Goal: Find specific page/section: Find specific page/section

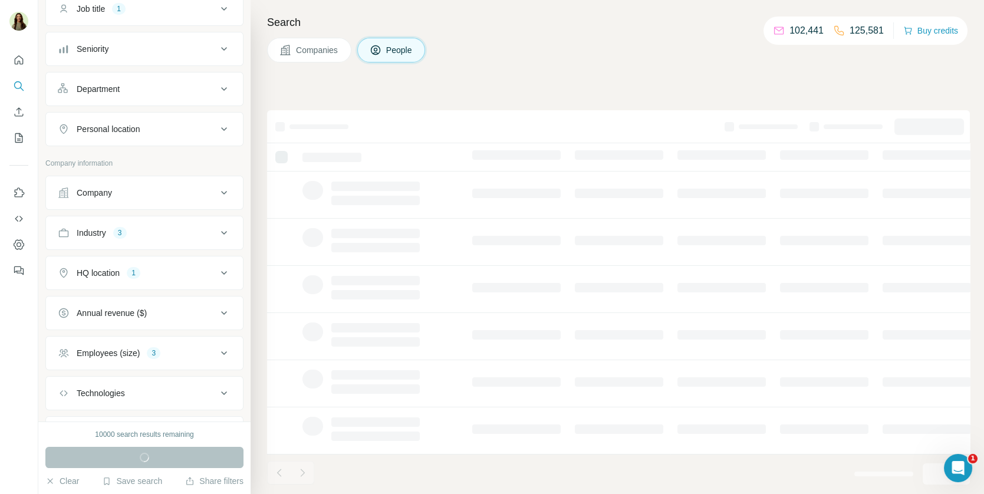
click at [142, 221] on button "Industry 3" at bounding box center [144, 233] width 197 height 28
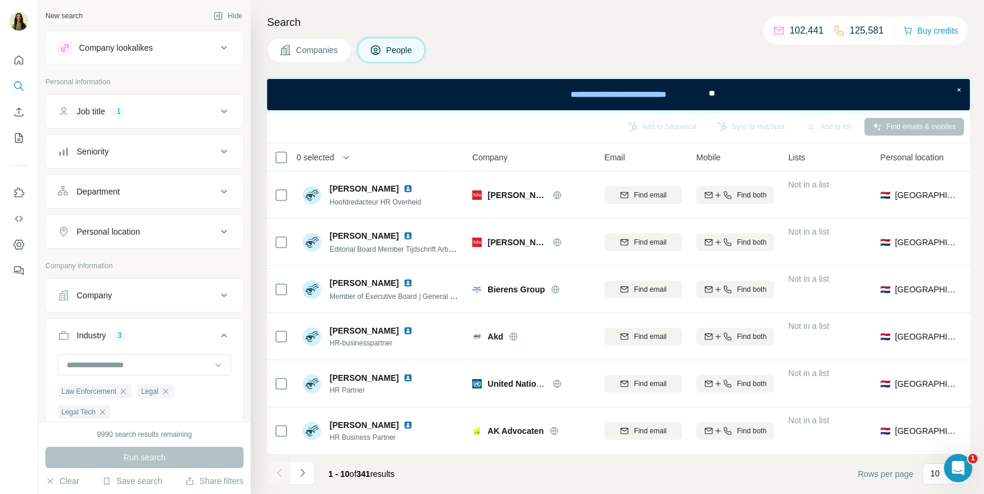
click at [114, 120] on button "Job title 1" at bounding box center [144, 111] width 197 height 28
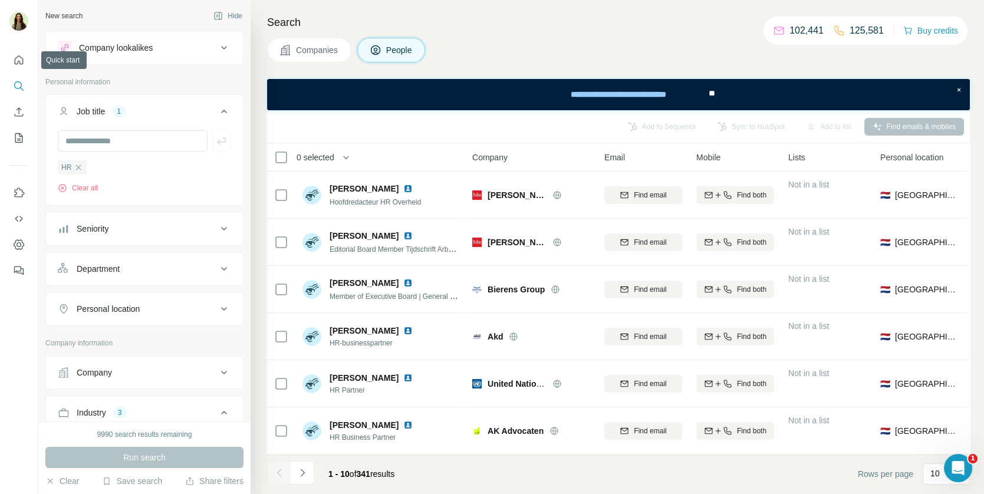
click at [17, 50] on button "Quick start" at bounding box center [18, 60] width 19 height 21
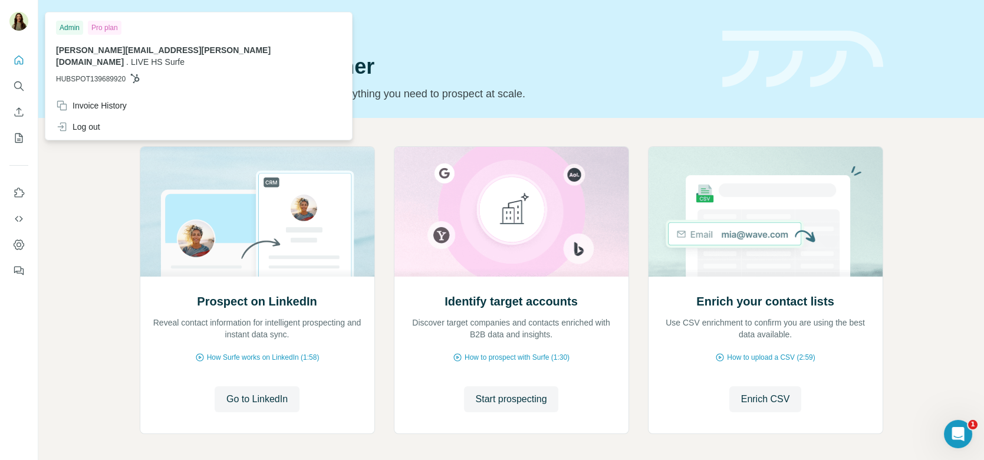
click at [87, 248] on div "Prospect on LinkedIn Reveal contact information for intelligent prospecting and…" at bounding box center [511, 313] width 946 height 391
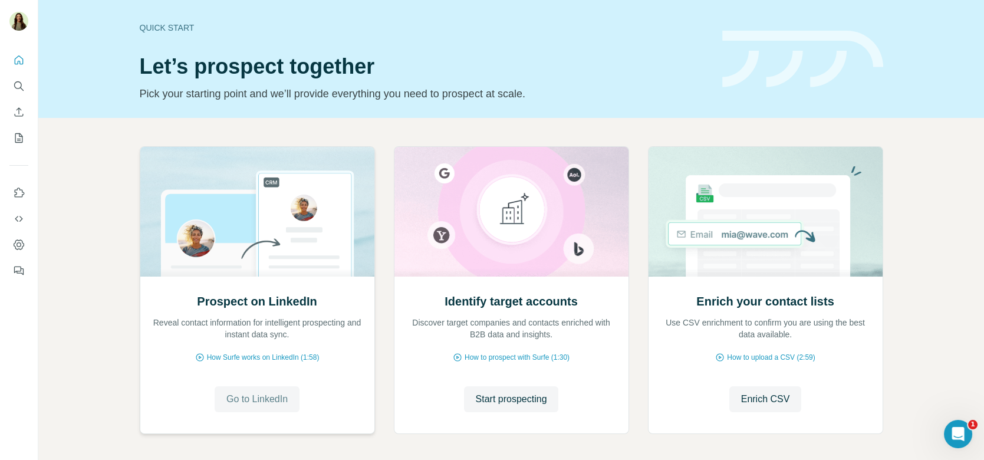
click at [254, 391] on button "Go to LinkedIn" at bounding box center [257, 399] width 85 height 26
click at [17, 248] on icon "Dashboard" at bounding box center [19, 245] width 12 height 12
